Goal: Information Seeking & Learning: Learn about a topic

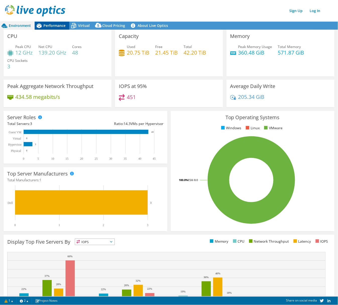
click at [49, 23] on span "Performance" at bounding box center [54, 25] width 22 height 5
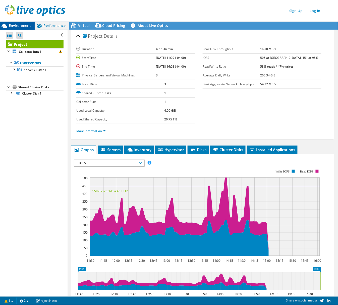
click at [29, 22] on div "Environment" at bounding box center [17, 26] width 35 height 8
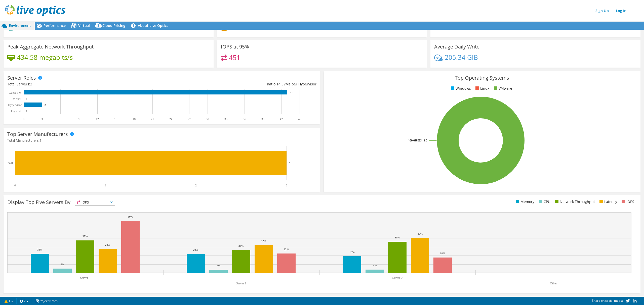
scroll to position [25, 0]
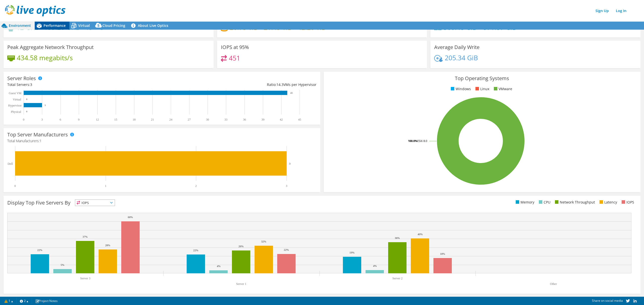
click at [49, 25] on span "Performance" at bounding box center [54, 25] width 22 height 5
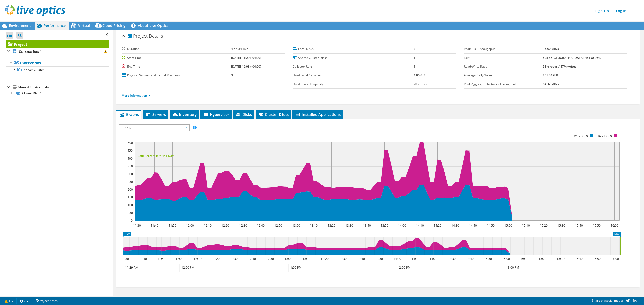
click at [143, 96] on link "More Information" at bounding box center [135, 96] width 29 height 4
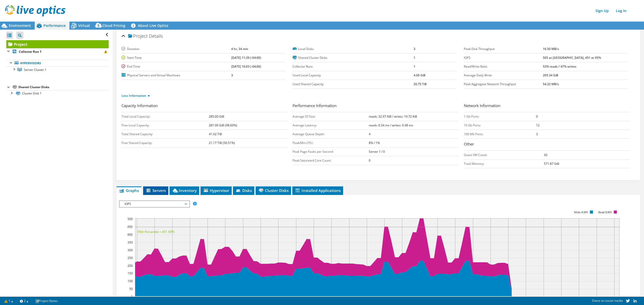
click at [161, 194] on li "Servers" at bounding box center [155, 191] width 25 height 9
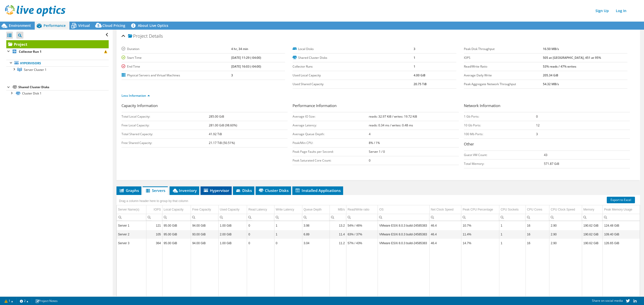
click at [219, 193] on span "Hypervisor" at bounding box center [216, 190] width 26 height 5
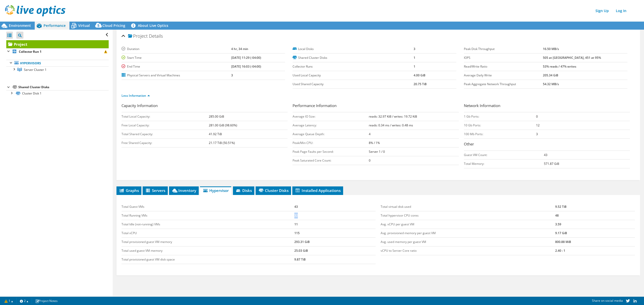
drag, startPoint x: 301, startPoint y: 217, endPoint x: 271, endPoint y: 217, distance: 30.4
click at [271, 209] on tr "Total Running VMs 32" at bounding box center [248, 215] width 254 height 9
drag, startPoint x: 394, startPoint y: 251, endPoint x: 567, endPoint y: 252, distance: 173.5
click at [424, 209] on tr "vCPU to Server Core ratio 2.40 : 1" at bounding box center [507, 251] width 254 height 9
drag, startPoint x: 302, startPoint y: 230, endPoint x: 275, endPoint y: 234, distance: 27.2
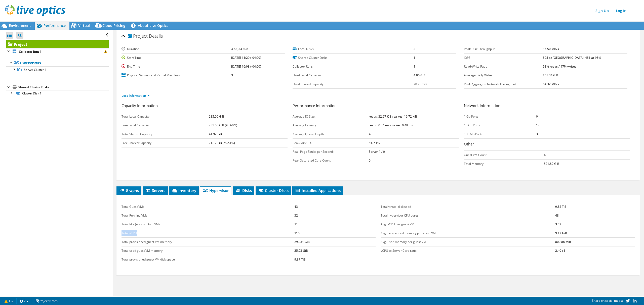
click at [275, 209] on tbody "Total Guest VMs 43 Total Running VMs 32 Total Idle (not-running) VMs 11 Total v…" at bounding box center [248, 234] width 254 height 62
drag, startPoint x: 542, startPoint y: 62, endPoint x: 598, endPoint y: 61, distance: 56.3
click at [424, 61] on tbody "Peak Disk Throughput 16.50 MB/s IOPS 505 at [GEOGRAPHIC_DATA], 451 at 95% Read/…" at bounding box center [545, 67] width 163 height 44
click at [424, 61] on td "505 at [GEOGRAPHIC_DATA], 451 at 95%" at bounding box center [585, 58] width 84 height 9
drag, startPoint x: 588, startPoint y: 59, endPoint x: 529, endPoint y: 70, distance: 60.2
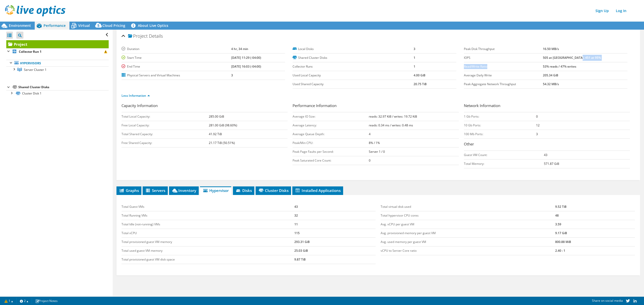
click at [424, 70] on tbody "Peak Disk Throughput 16.50 MB/s IOPS 505 at [GEOGRAPHIC_DATA], 451 at 95% Read/…" at bounding box center [545, 67] width 163 height 44
click at [85, 24] on span "Virtual" at bounding box center [84, 25] width 12 height 5
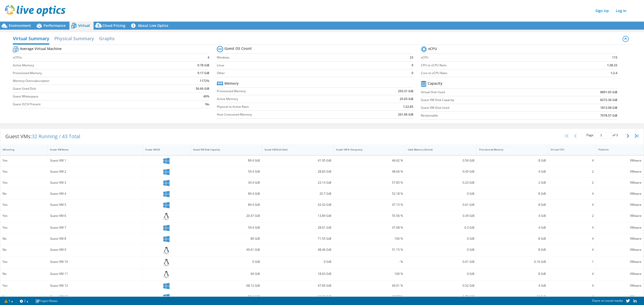
click at [248, 106] on label "Physical to Active Ratio" at bounding box center [286, 106] width 139 height 5
drag, startPoint x: 224, startPoint y: 105, endPoint x: 420, endPoint y: 109, distance: 195.9
click at [420, 109] on div "Average Virtual Machine vCPUs 4 Active Memory 0.78 GiB Provisioned Memory 9.17 …" at bounding box center [322, 83] width 618 height 77
click at [421, 109] on label "Guest VM Disk Used" at bounding box center [487, 107] width 133 height 5
drag, startPoint x: 385, startPoint y: 89, endPoint x: 444, endPoint y: 96, distance: 59.2
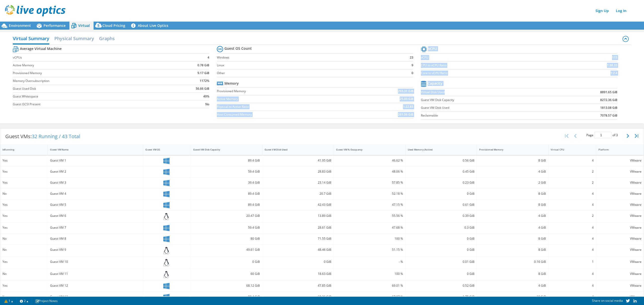
click at [424, 96] on div "Average Virtual Machine vCPUs 4 Active Memory 0.78 GiB Provisioned Memory 9.17 …" at bounding box center [322, 83] width 618 height 77
click at [424, 96] on td "Virtual Disk Used" at bounding box center [487, 92] width 133 height 8
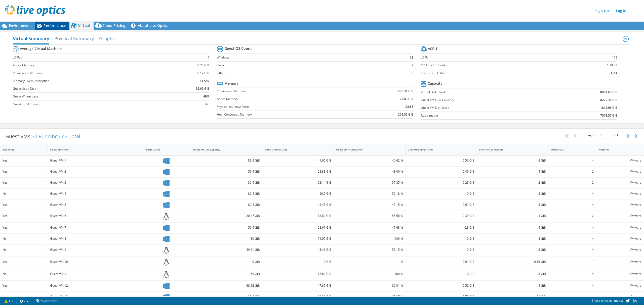
click at [57, 28] on div "Performance" at bounding box center [52, 26] width 35 height 8
